Goal: Task Accomplishment & Management: Manage account settings

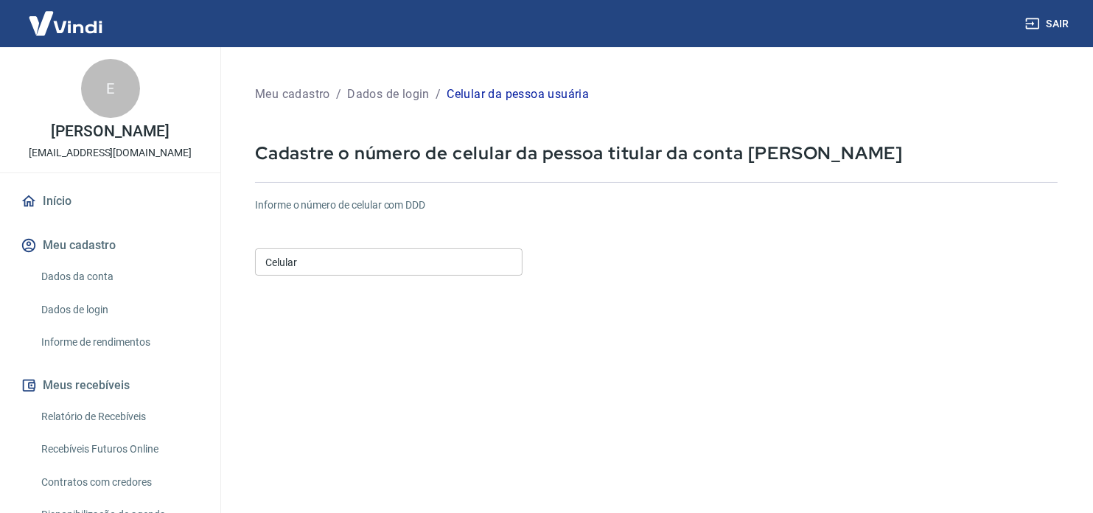
click at [293, 265] on input "Celular" at bounding box center [389, 261] width 268 height 27
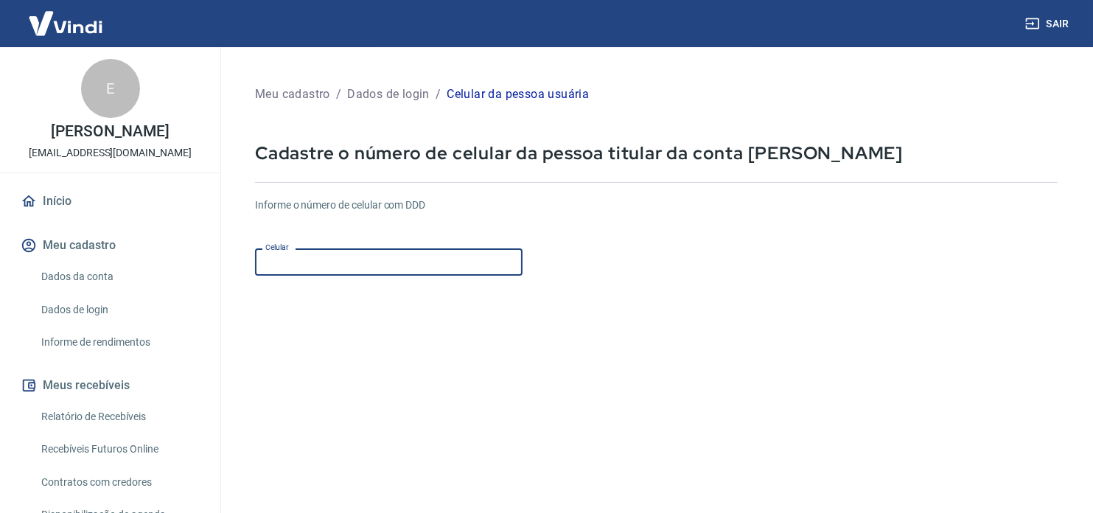
type input "[PHONE_NUMBER]"
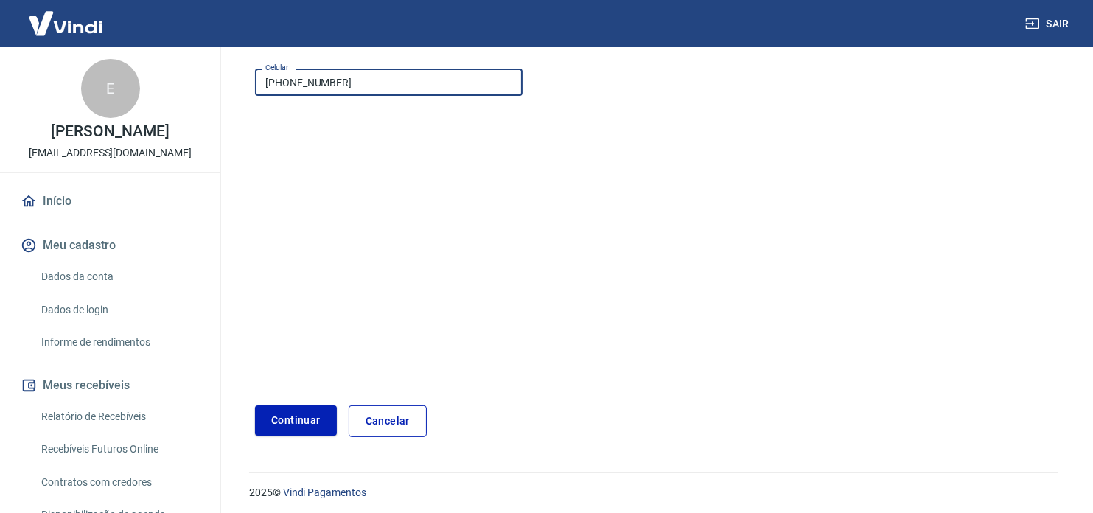
scroll to position [184, 0]
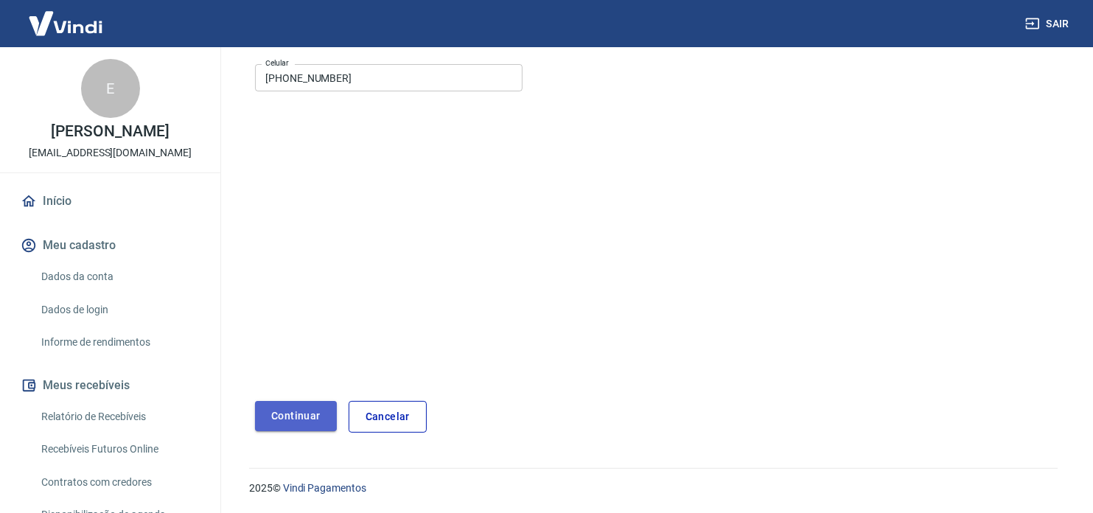
click at [305, 412] on button "Continuar" at bounding box center [296, 416] width 82 height 30
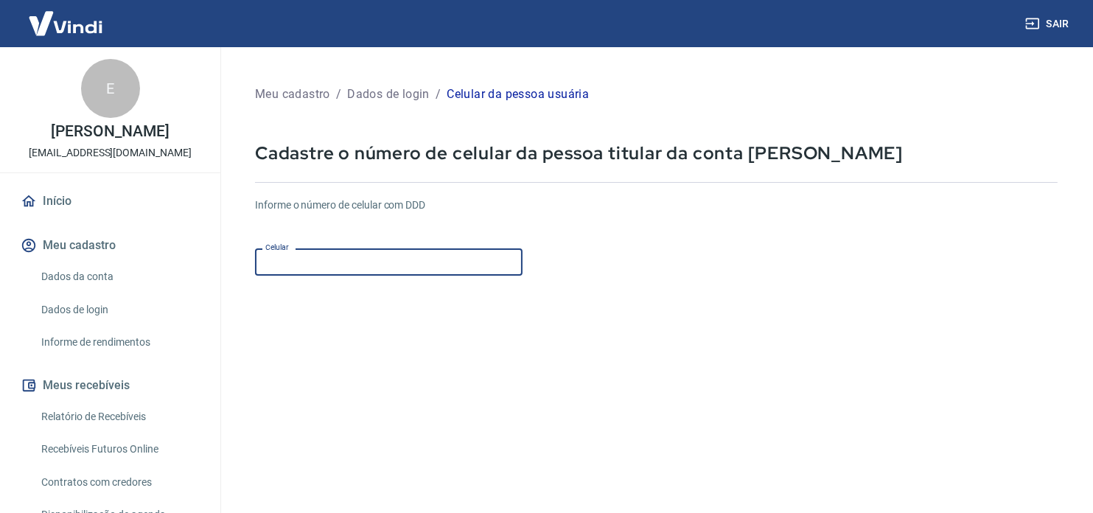
click at [331, 262] on input "Celular" at bounding box center [389, 261] width 268 height 27
type input "[PHONE_NUMBER]"
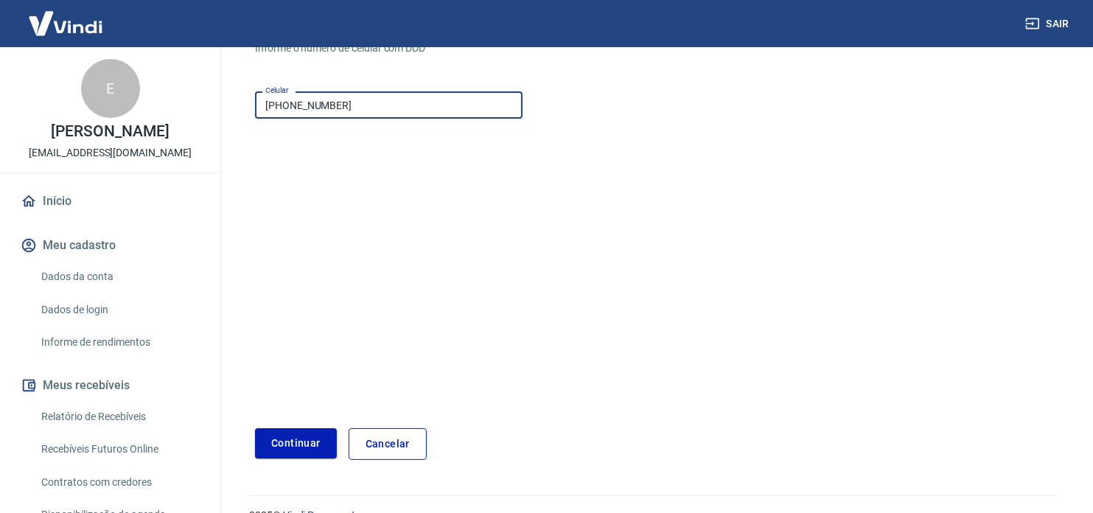
scroll to position [159, 0]
click at [297, 437] on button "Continuar" at bounding box center [296, 442] width 82 height 30
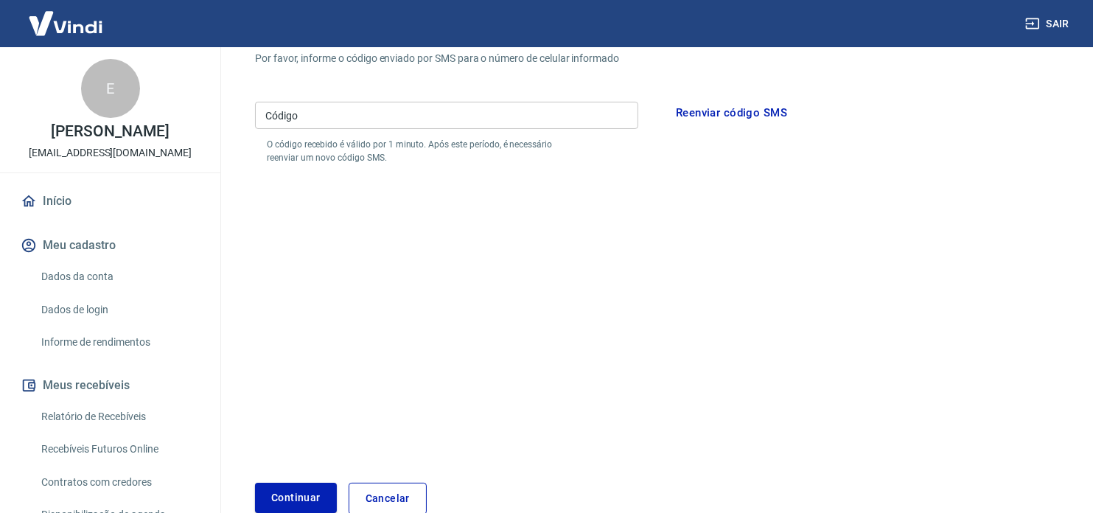
click at [329, 121] on input "Código" at bounding box center [446, 115] width 383 height 27
click at [708, 108] on button "Reenviar código SMS" at bounding box center [732, 112] width 128 height 31
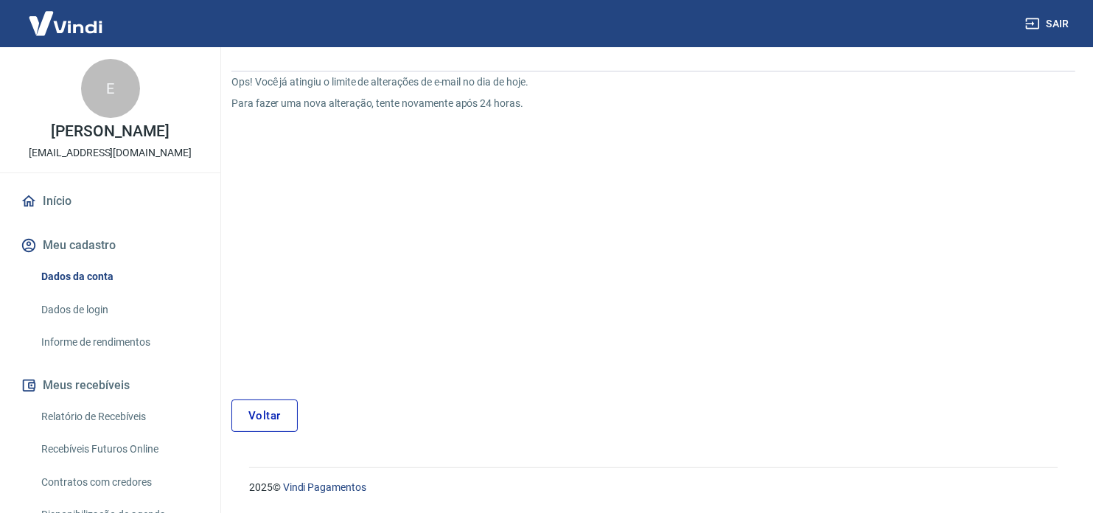
scroll to position [112, 0]
click at [282, 407] on link "Voltar" at bounding box center [265, 416] width 66 height 32
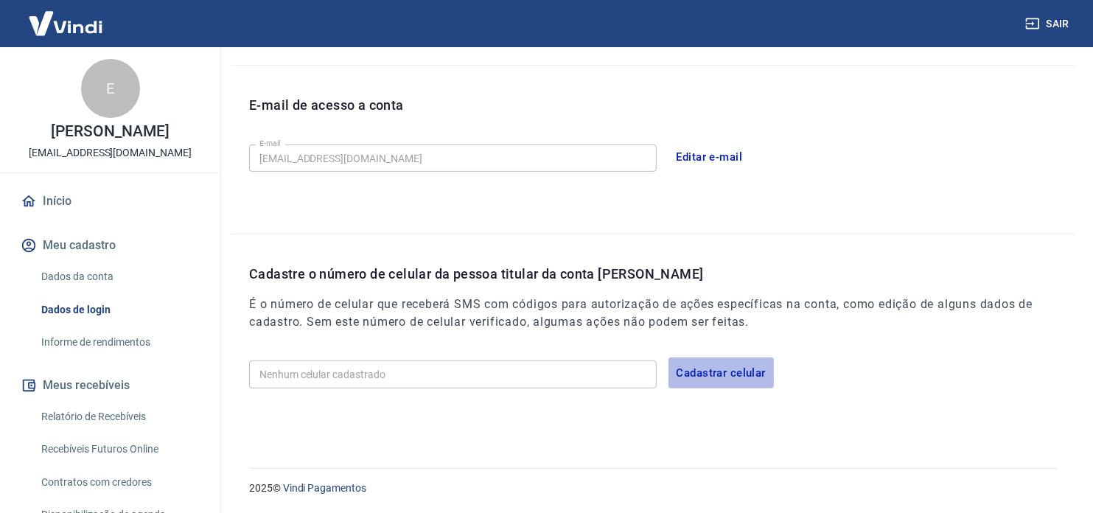
click at [729, 371] on button "Cadastrar celular" at bounding box center [721, 373] width 105 height 31
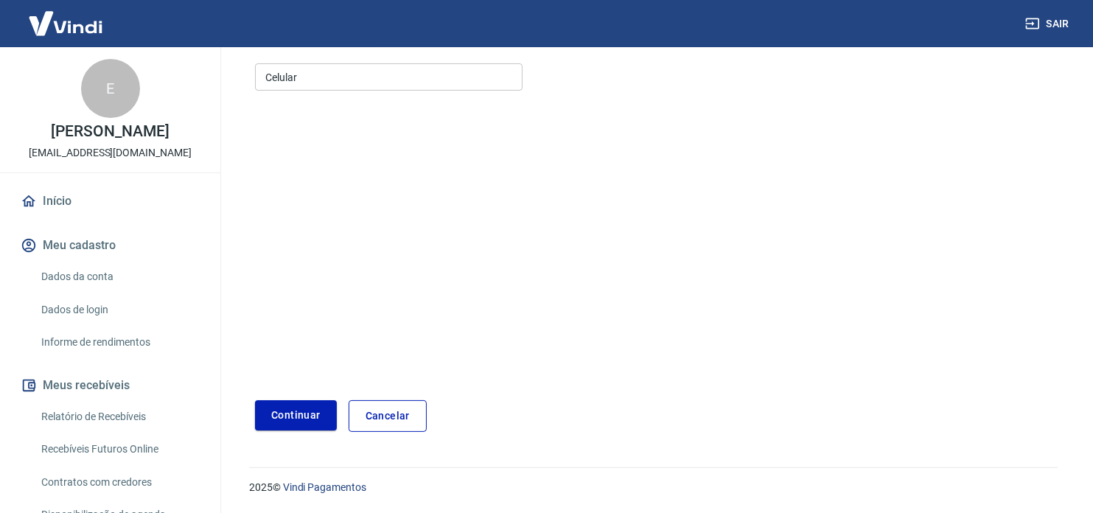
scroll to position [184, 0]
click at [350, 75] on input "Celular" at bounding box center [389, 77] width 268 height 27
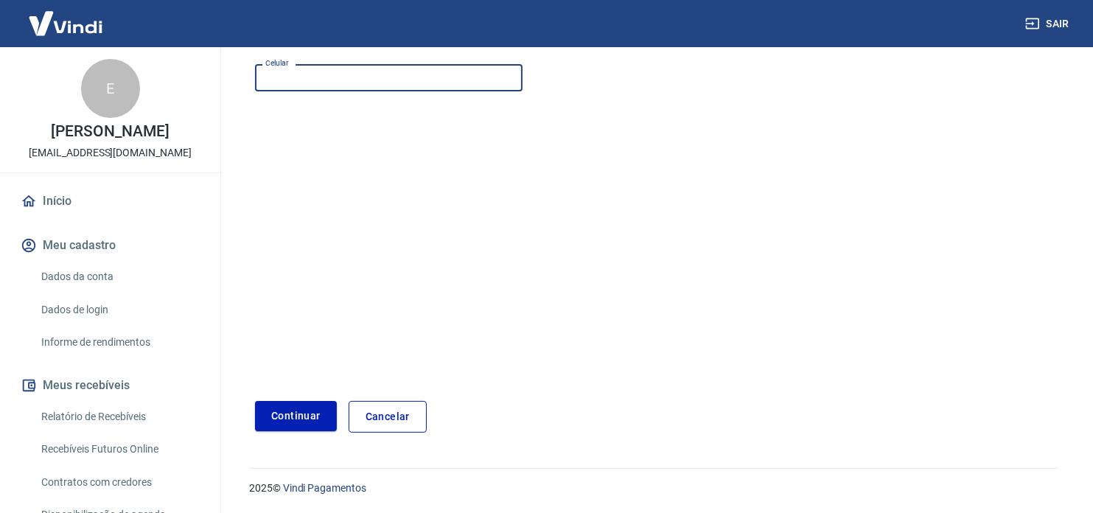
type input "[PHONE_NUMBER]"
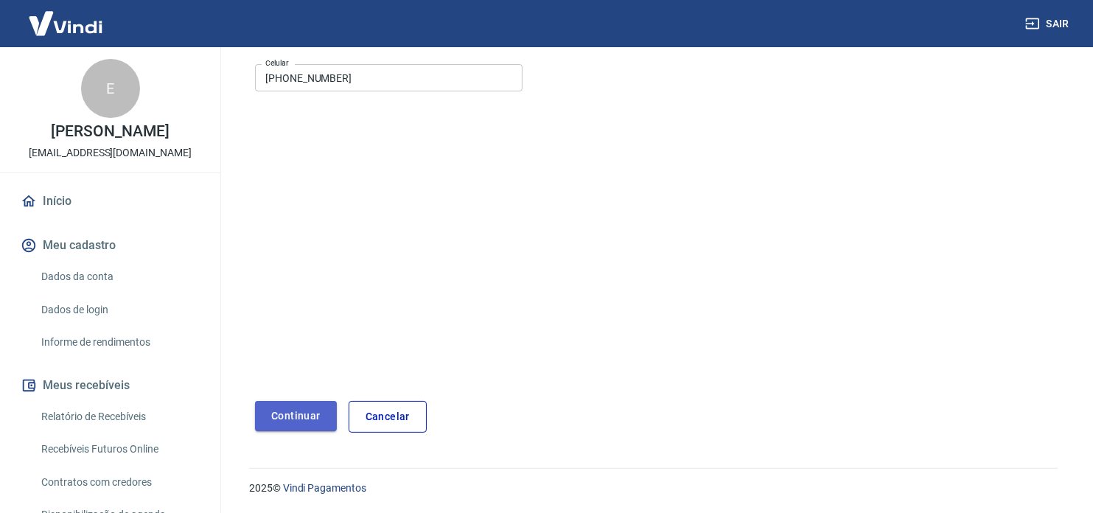
click at [291, 411] on button "Continuar" at bounding box center [296, 416] width 82 height 30
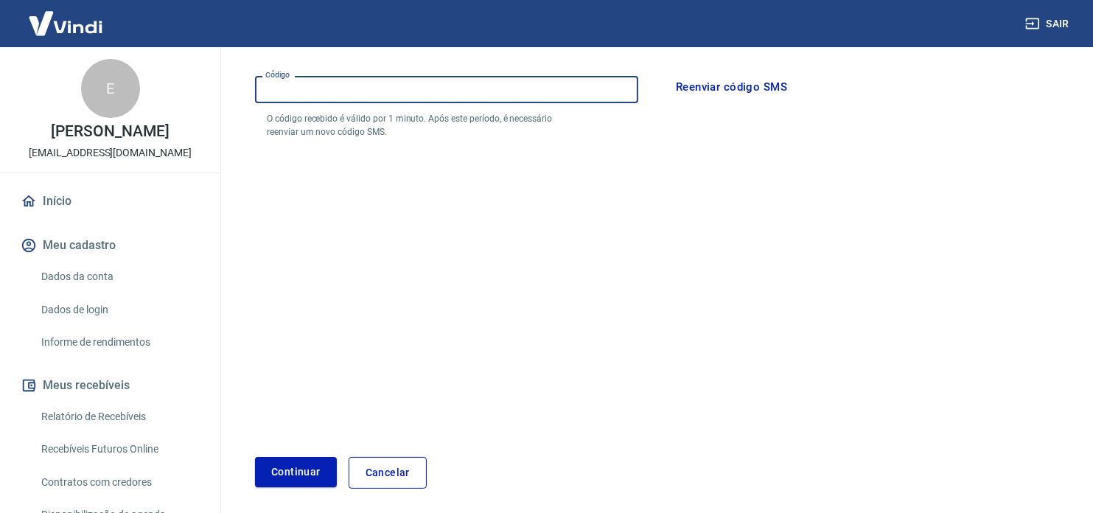
click at [417, 91] on input "Código" at bounding box center [446, 89] width 383 height 27
click at [539, 83] on input "Código" at bounding box center [446, 89] width 383 height 27
type input "624348"
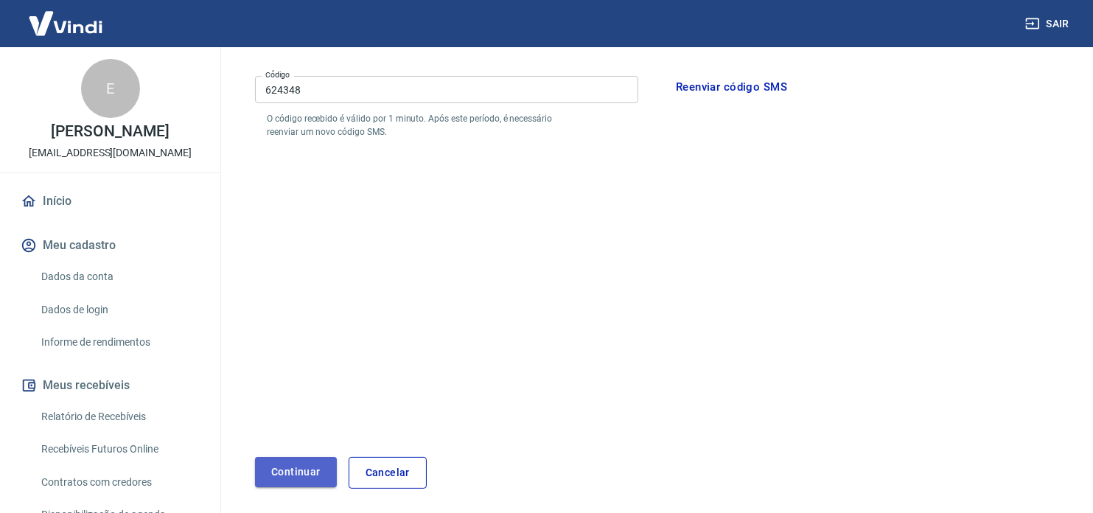
click at [286, 469] on button "Continuar" at bounding box center [296, 472] width 82 height 30
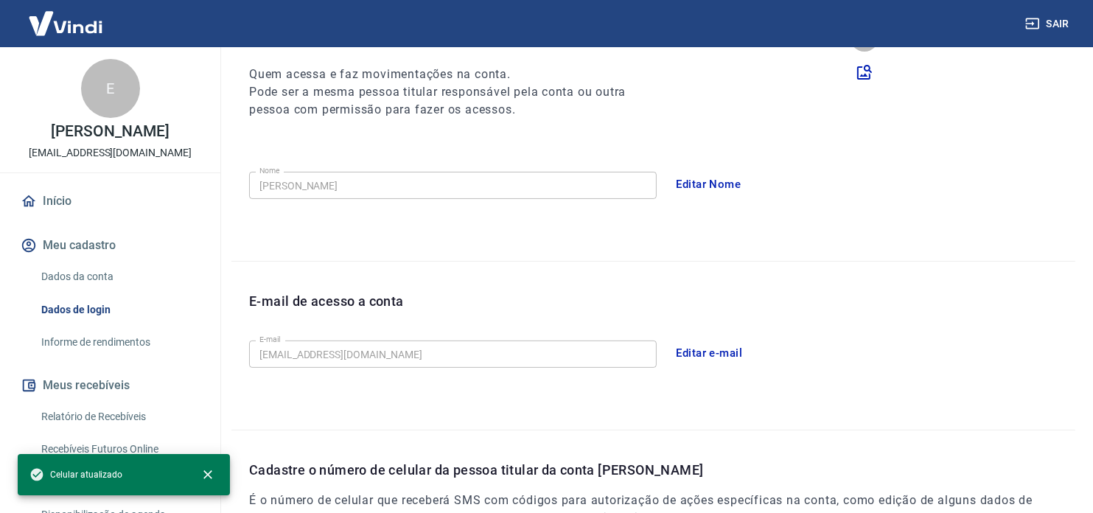
scroll to position [374, 0]
